Goal: Task Accomplishment & Management: Manage account settings

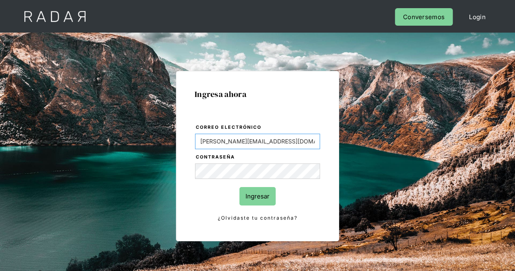
drag, startPoint x: 283, startPoint y: 146, endPoint x: 89, endPoint y: 156, distance: 194.3
click at [89, 156] on div "Ingresa ahora Correo electrónico [PERSON_NAME][EMAIL_ADDRESS][DOMAIN_NAME] Cont…" at bounding box center [257, 183] width 382 height 253
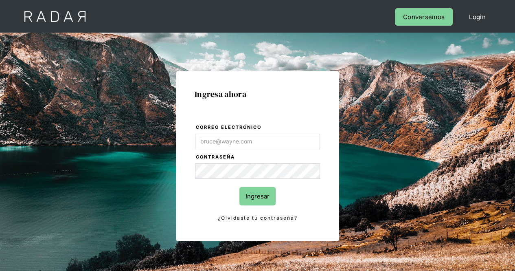
click at [358, 176] on div "Ingresa ahora Correo electrónico Contraseña Ingresar ¿Olvidaste tu contraseña? …" at bounding box center [257, 183] width 382 height 253
click at [116, 173] on div "Ingresa ahora Correo electrónico Contraseña Ingresar ¿Olvidaste tu contraseña? …" at bounding box center [257, 183] width 382 height 253
type input "[PERSON_NAME][EMAIL_ADDRESS][PERSON_NAME][DOMAIN_NAME]"
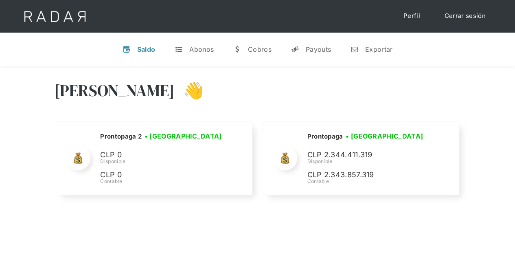
click at [40, 72] on div "Hola José 👋 Cargando tus cuentas... Nombre de la empresa • Conectada • Desconec…" at bounding box center [257, 139] width 515 height 146
click at [447, 15] on link "Cerrar sesión" at bounding box center [464, 16] width 57 height 16
